Goal: Task Accomplishment & Management: Complete application form

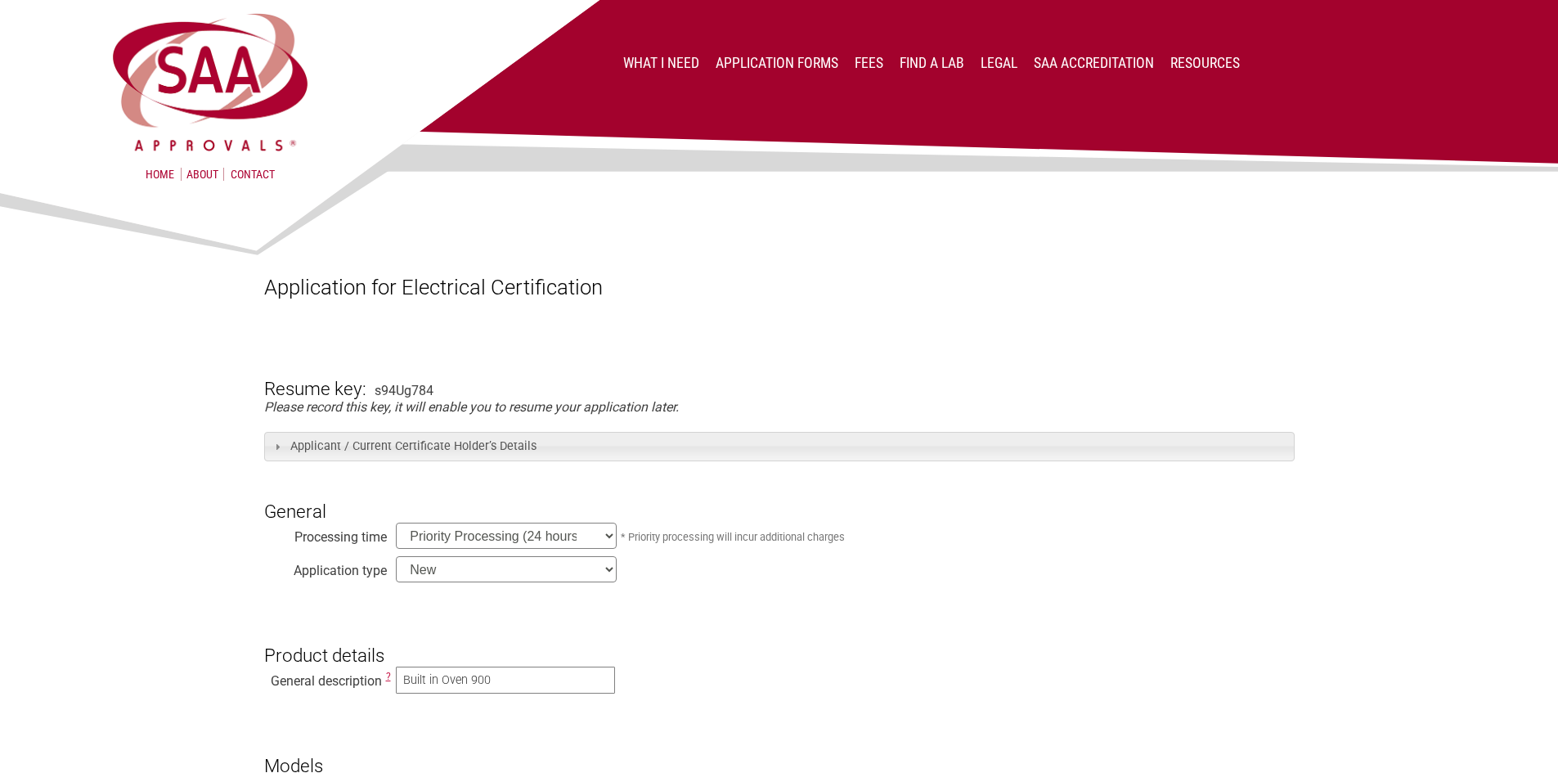
select select "priority"
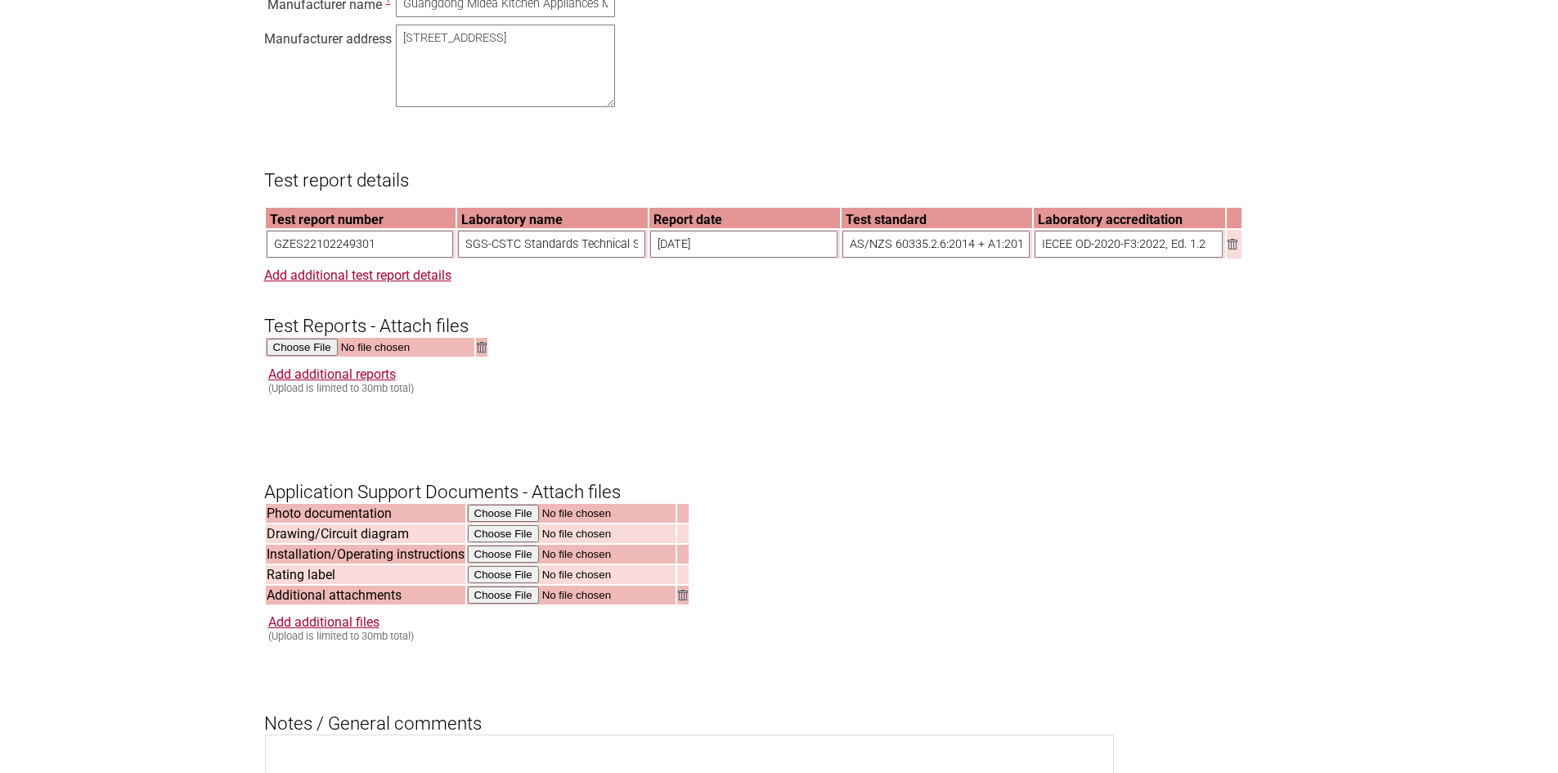
click at [482, 352] on img at bounding box center [482, 347] width 10 height 11
click at [285, 357] on input "file" at bounding box center [371, 348] width 209 height 19
type input "C:\fakepath\DSS_GZES221102249301 Amendment 01AA_combined.pdf"
click at [333, 382] on link "Add additional reports" at bounding box center [332, 374] width 128 height 16
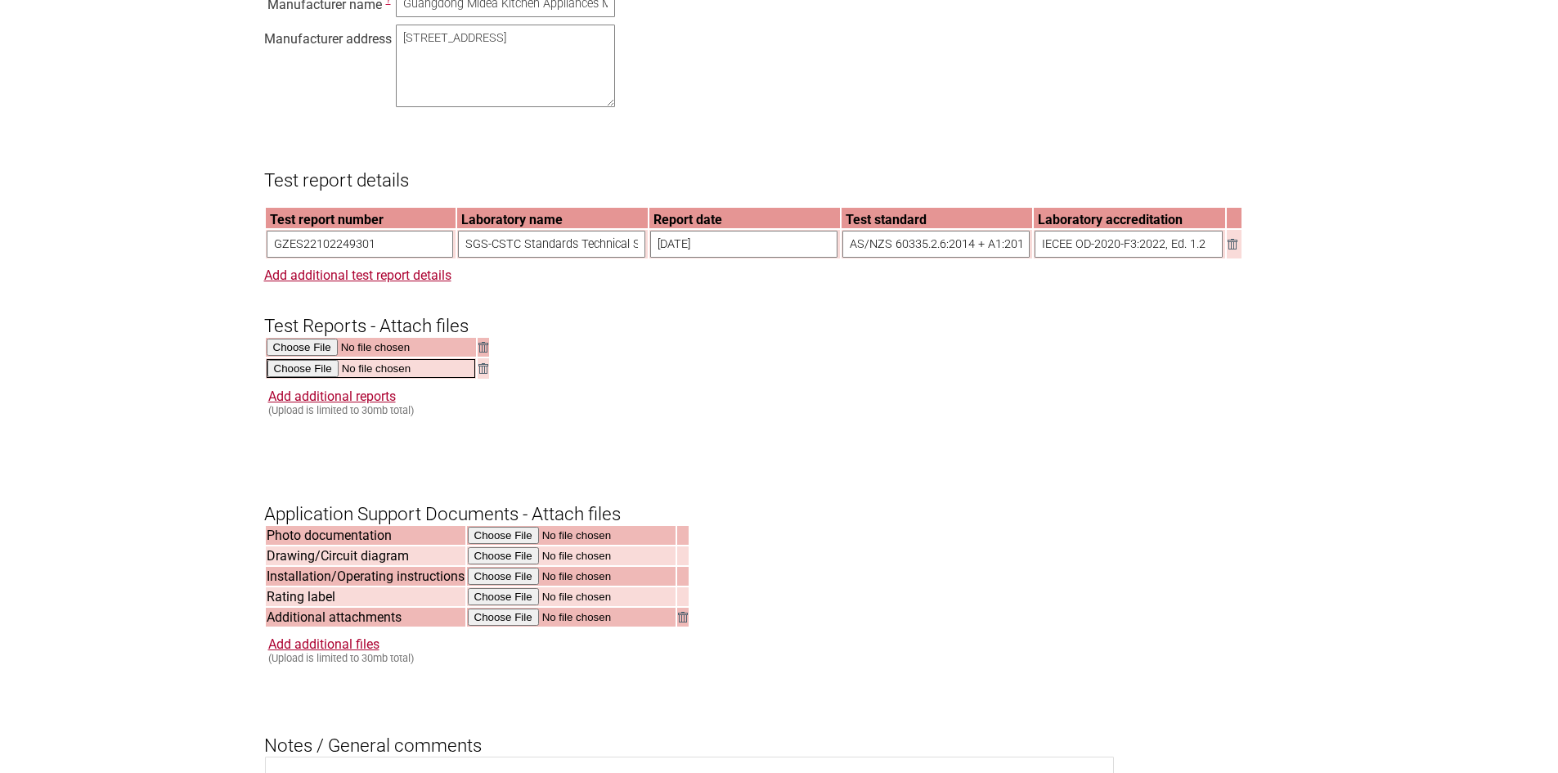
click at [323, 378] on input "file" at bounding box center [371, 368] width 209 height 19
click at [488, 544] on input "file" at bounding box center [572, 534] width 209 height 19
type input "C:\fakepath\SALINI-Wall-Oven-900mm-SOB-9395B-High-Res.jpg"
click at [499, 564] on input "file" at bounding box center [572, 554] width 209 height 19
type input "C:\fakepath\SOB-09395B-Spec.jpg"
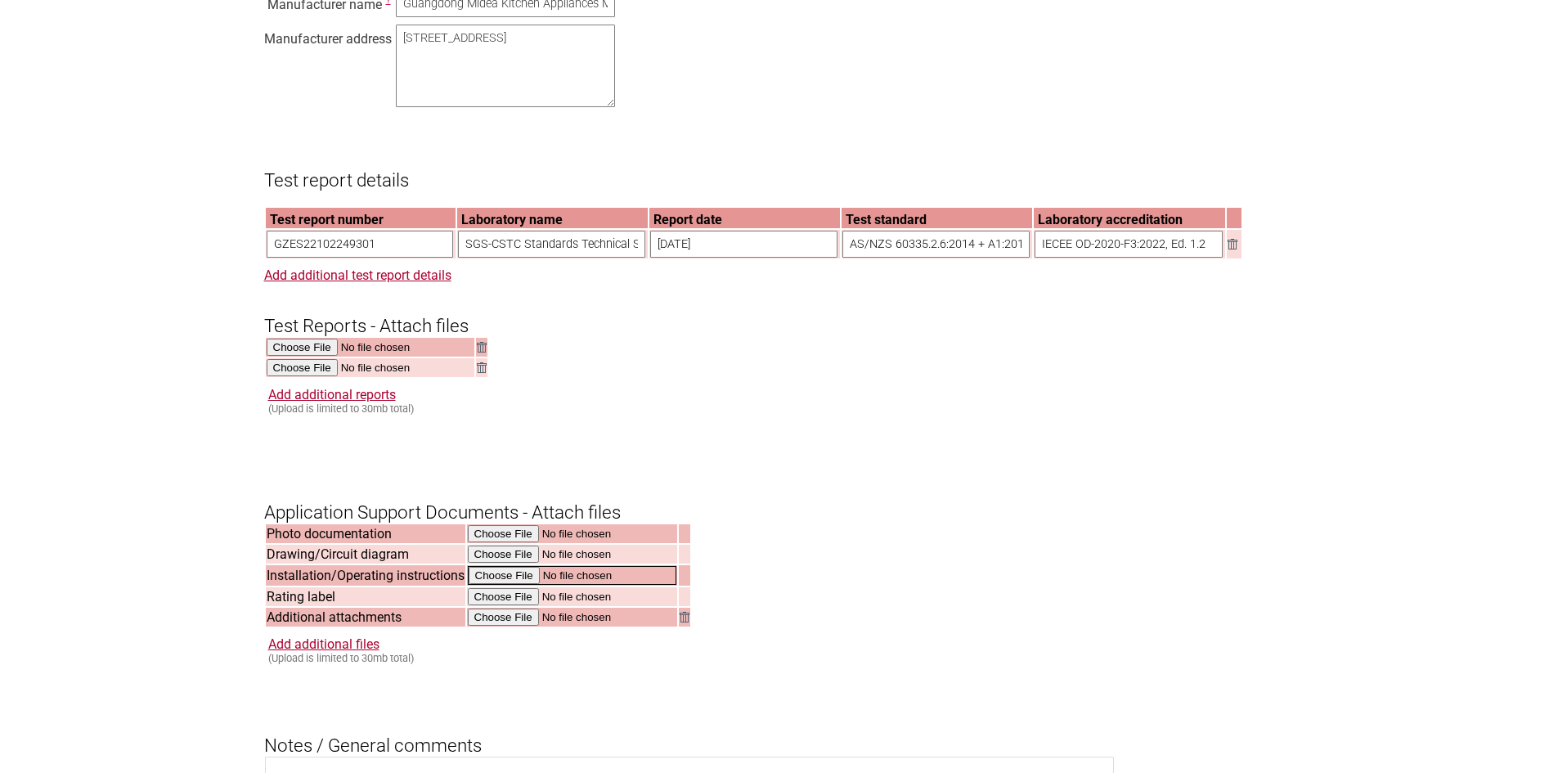
click at [509, 585] on input "file" at bounding box center [572, 575] width 209 height 19
type input "C:\fakepath\SALINI A5 Manual - Oven 900 2025.pdf"
click at [522, 605] on input "file" at bounding box center [572, 595] width 209 height 19
type input "C:\fakepath\Rating Label SALINI SOB-9395B.pdf"
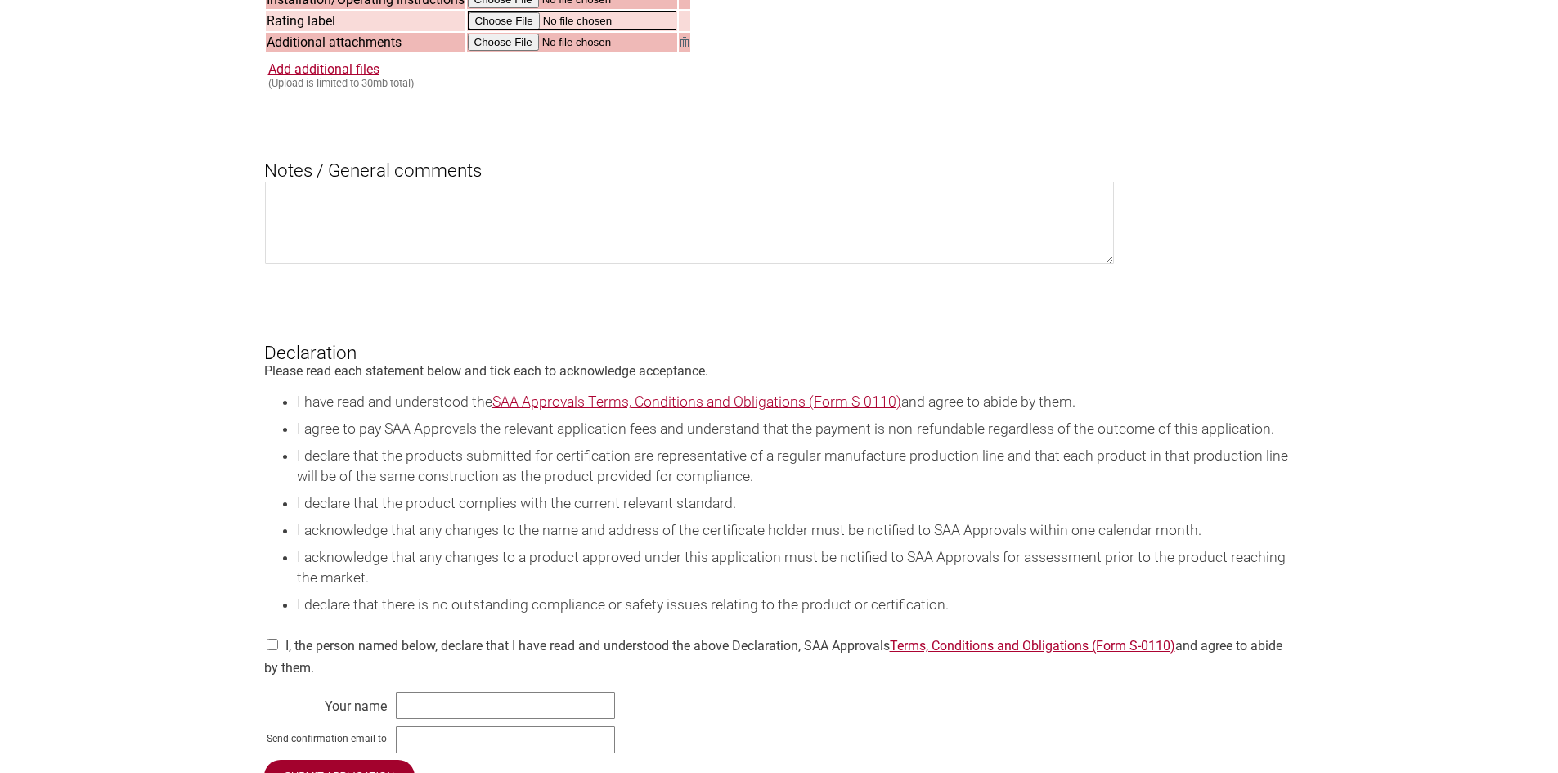
scroll to position [2044, 0]
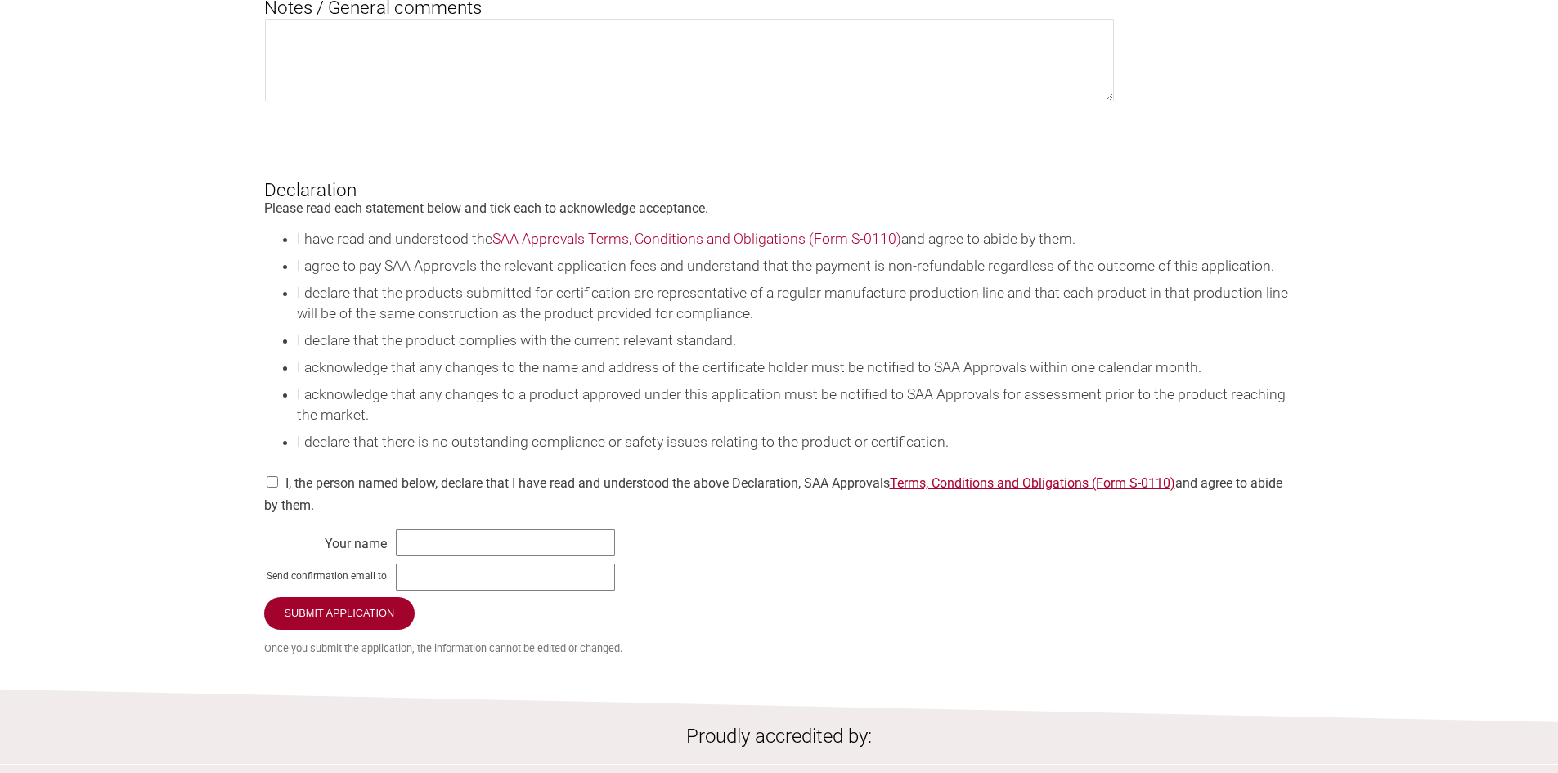
click at [273, 487] on input "checkbox" at bounding box center [272, 481] width 16 height 11
checkbox input "true"
click at [459, 556] on input "text" at bounding box center [505, 542] width 219 height 27
type input "Louisa Salinas"
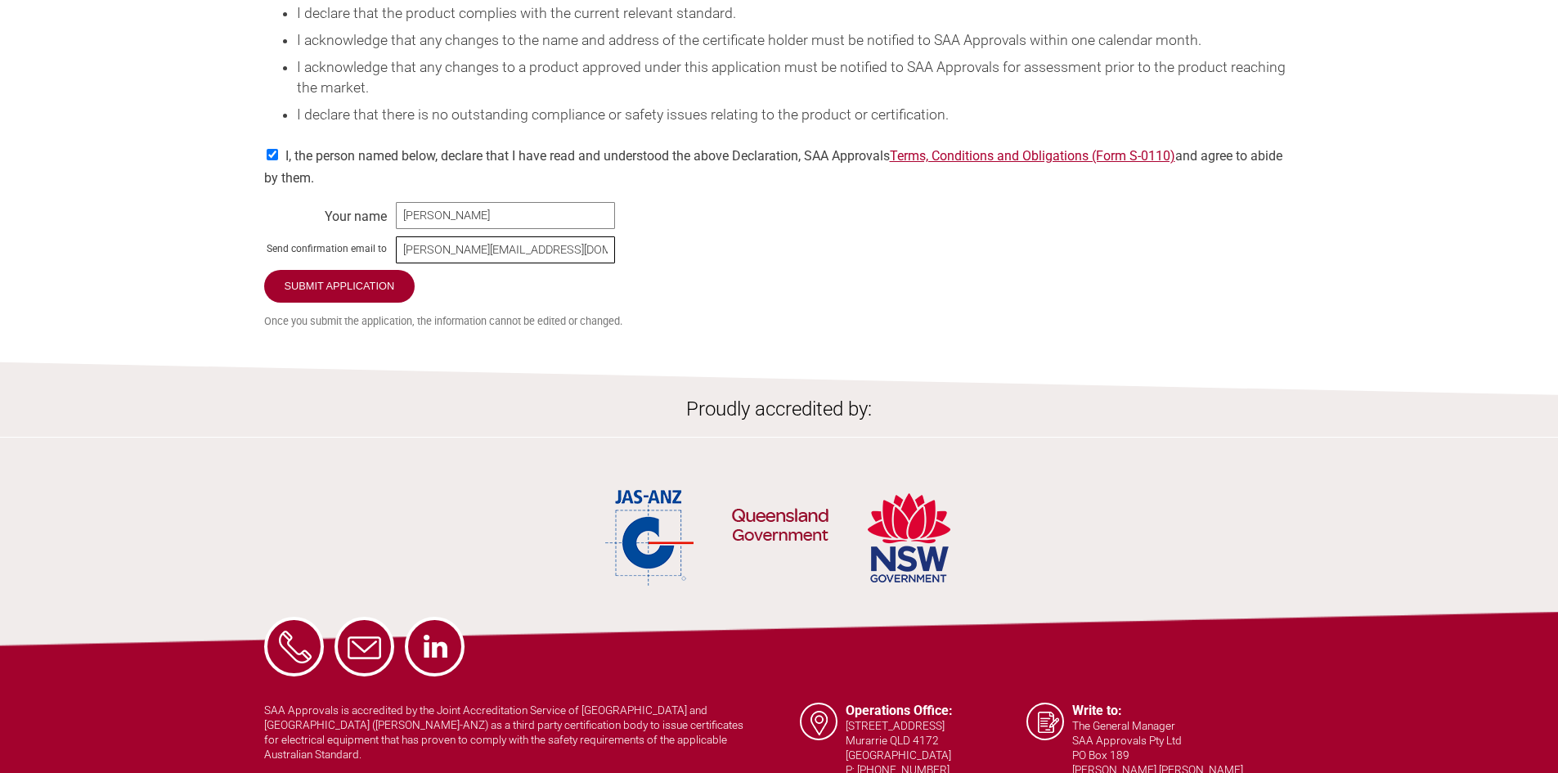
scroll to position [2249, 0]
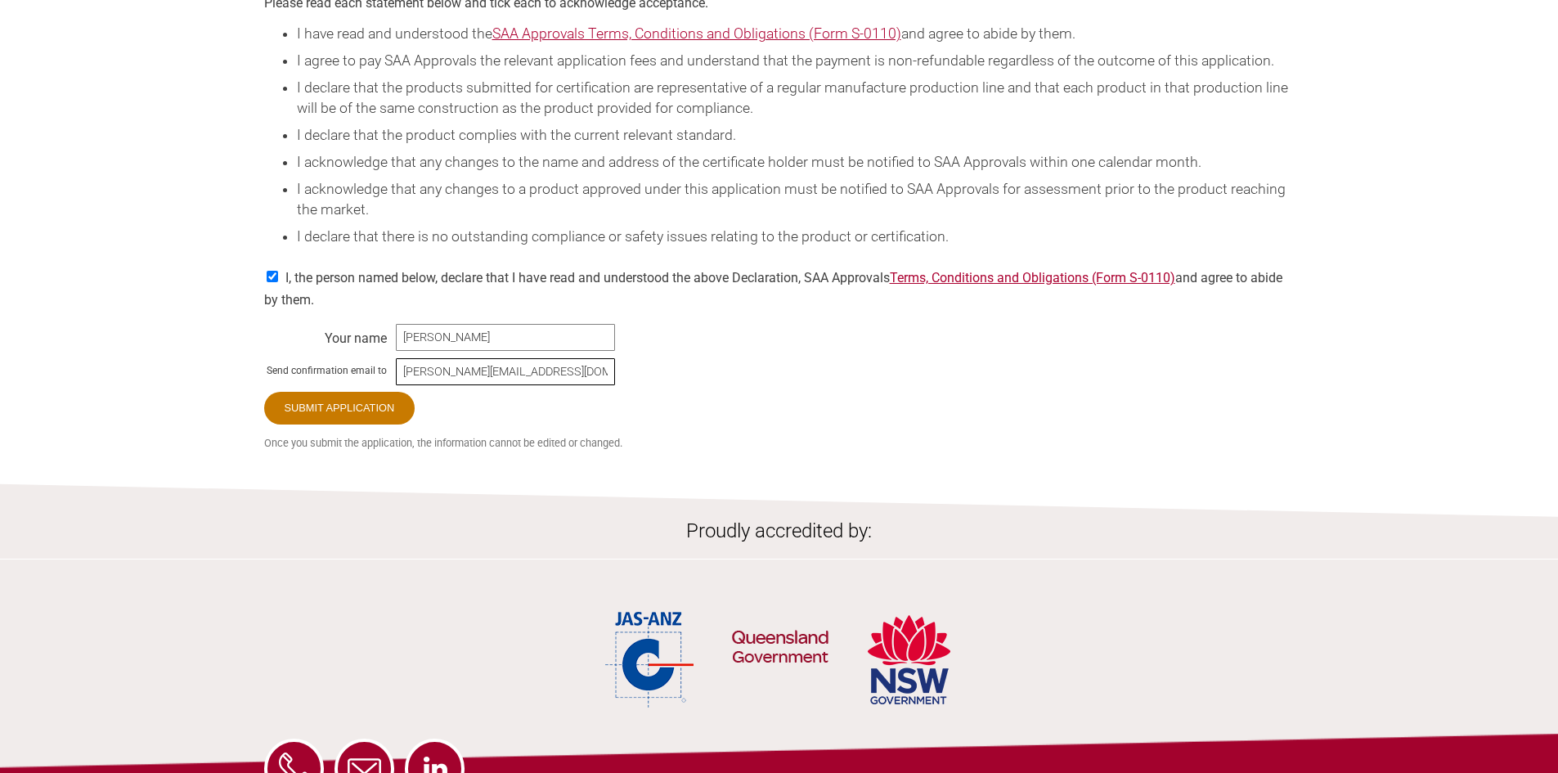
type input "louisa@fontaineind.com.au"
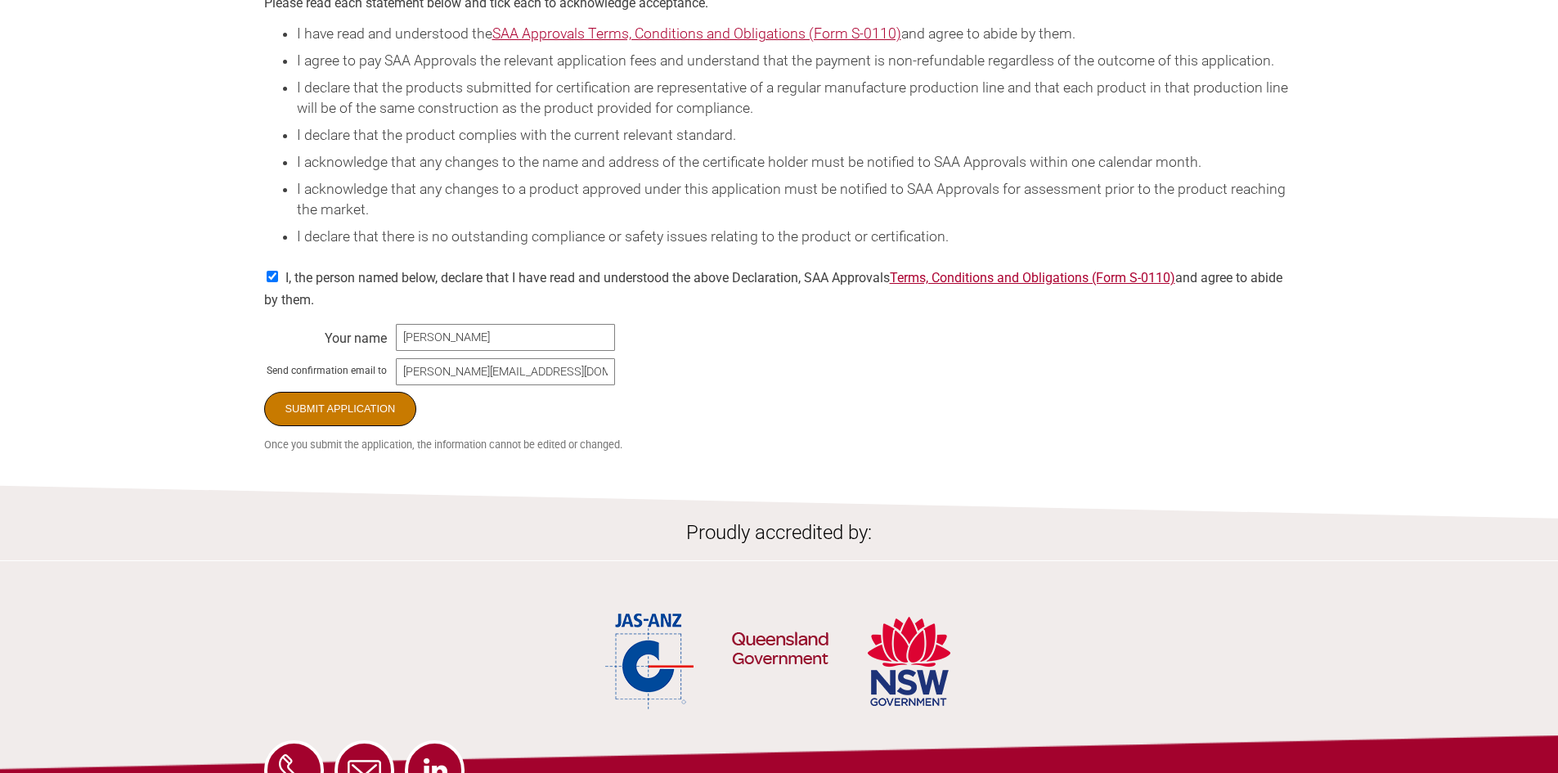
click at [330, 426] on input "Submit Application" at bounding box center [340, 409] width 153 height 34
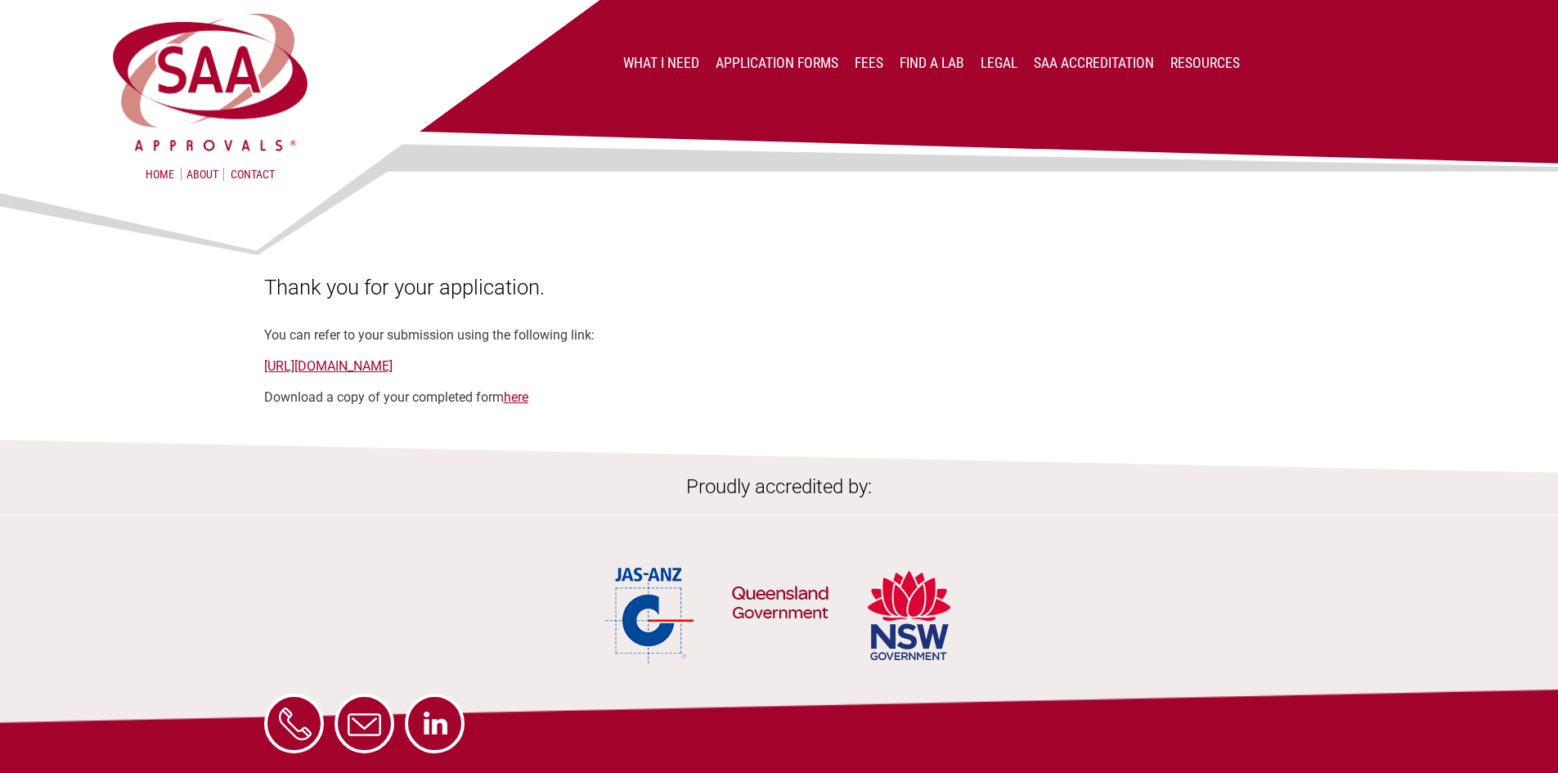
drag, startPoint x: 700, startPoint y: 363, endPoint x: 255, endPoint y: 369, distance: 444.9
click at [255, 369] on section "Thank you for your application. You can refer to your submission using the foll…" at bounding box center [779, 295] width 1558 height 220
copy link "[URL][DOMAIN_NAME]"
drag, startPoint x: 527, startPoint y: 402, endPoint x: 669, endPoint y: 401, distance: 142.3
click at [527, 402] on link "here" at bounding box center [516, 397] width 25 height 16
